Goal: Information Seeking & Learning: Check status

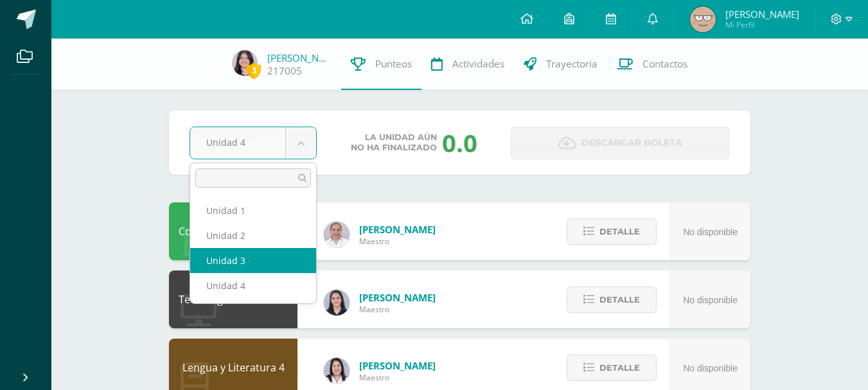
select select "Unidad 3"
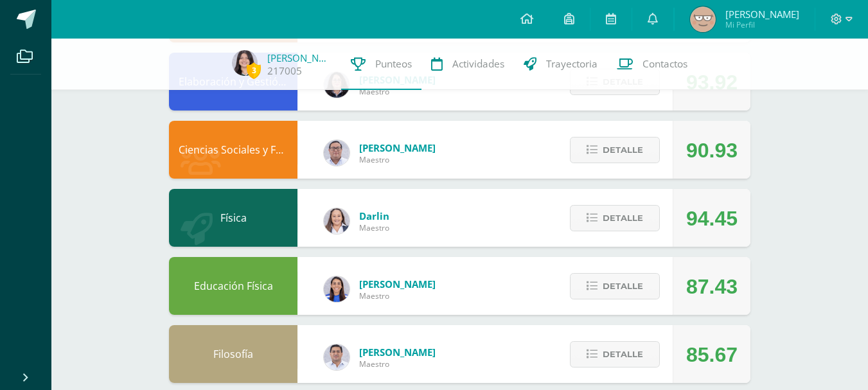
scroll to position [645, 0]
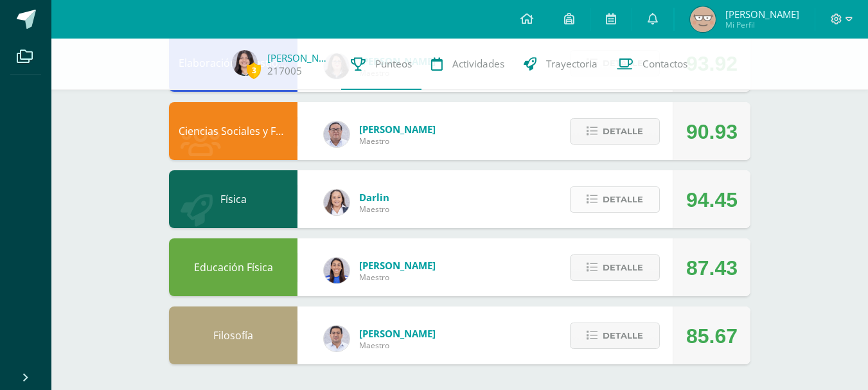
click at [598, 193] on button "Detalle" at bounding box center [615, 199] width 90 height 26
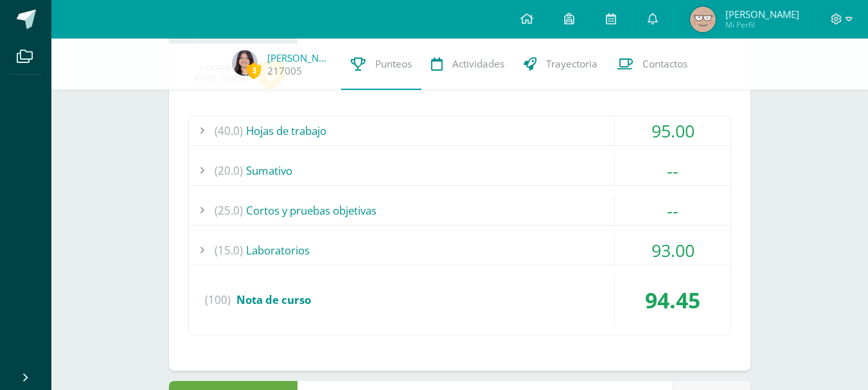
scroll to position [831, 0]
click at [525, 200] on div "(25.0) Cortos y pruebas objetivas" at bounding box center [460, 209] width 542 height 29
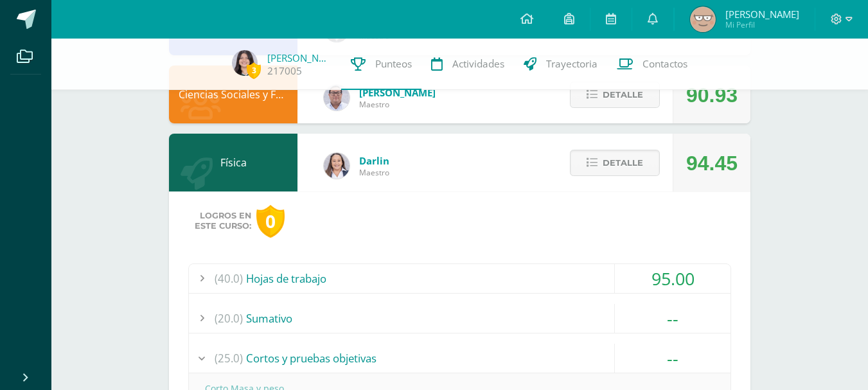
scroll to position [681, 0]
click at [602, 167] on button "Detalle" at bounding box center [615, 163] width 90 height 26
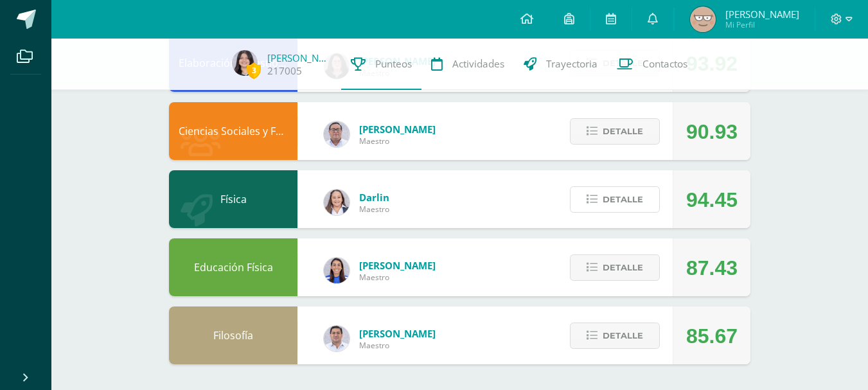
scroll to position [0, 0]
